Goal: Transaction & Acquisition: Download file/media

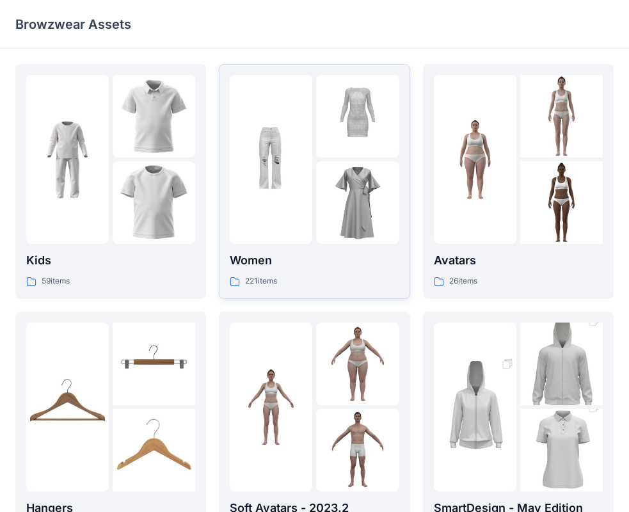
click at [322, 175] on div at bounding box center [357, 202] width 83 height 83
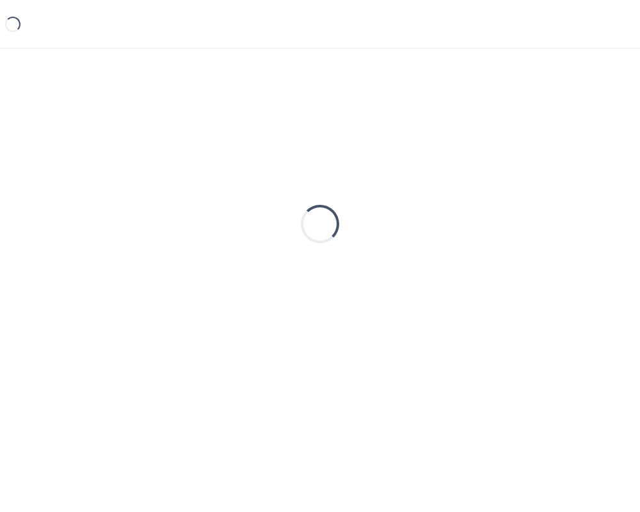
click at [322, 175] on div "Loading..." at bounding box center [319, 224] width 609 height 320
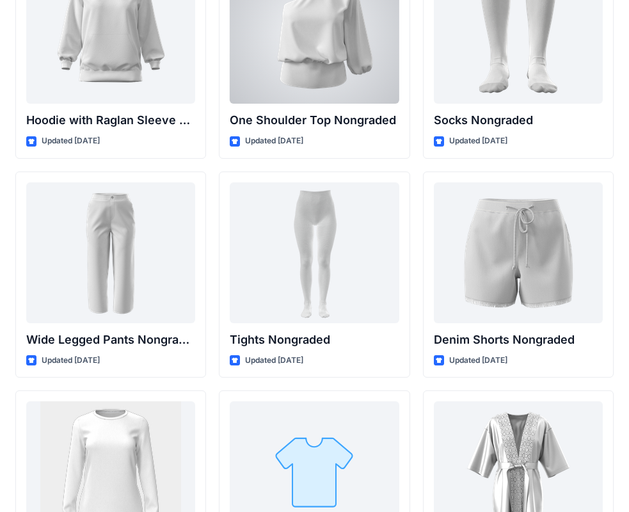
scroll to position [13513, 0]
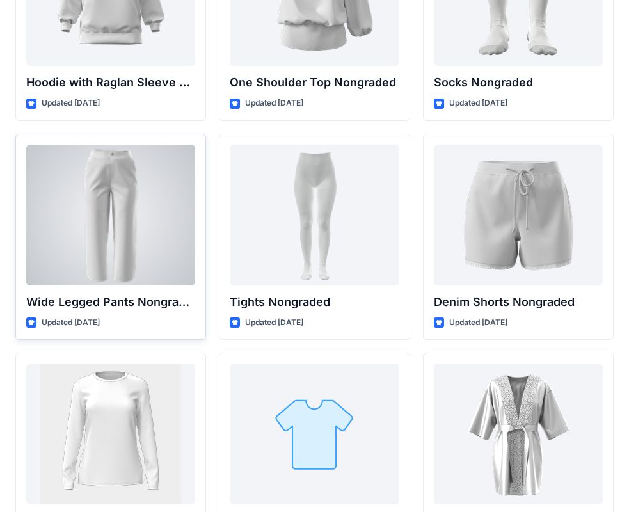
click at [172, 221] on div at bounding box center [110, 215] width 169 height 141
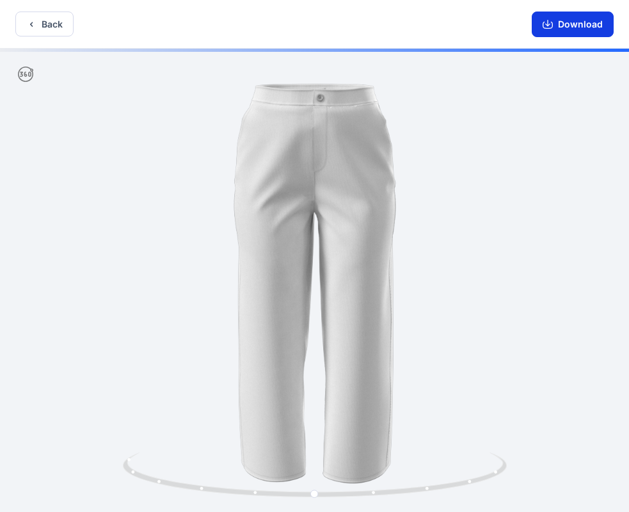
click at [558, 28] on button "Download" at bounding box center [572, 25] width 82 height 26
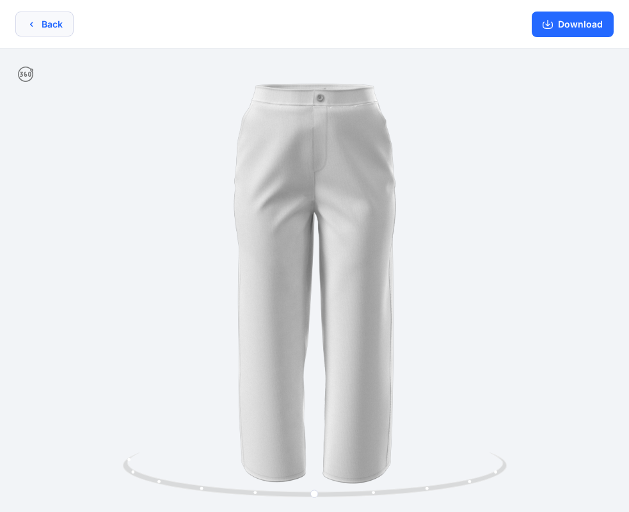
click at [38, 27] on button "Back" at bounding box center [44, 24] width 58 height 25
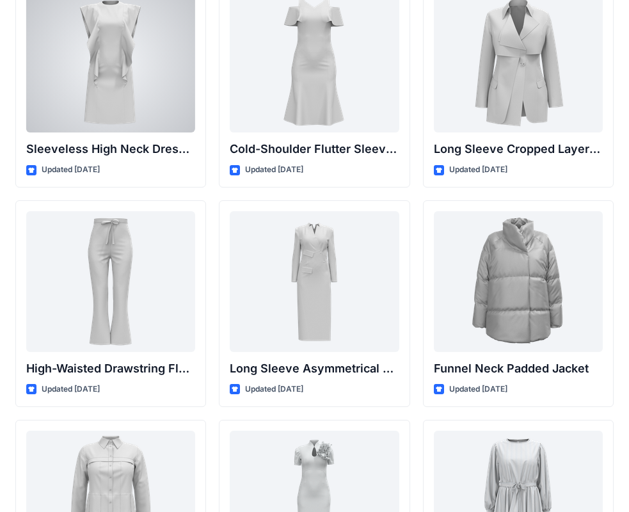
scroll to position [4686, 0]
